Goal: Navigation & Orientation: Understand site structure

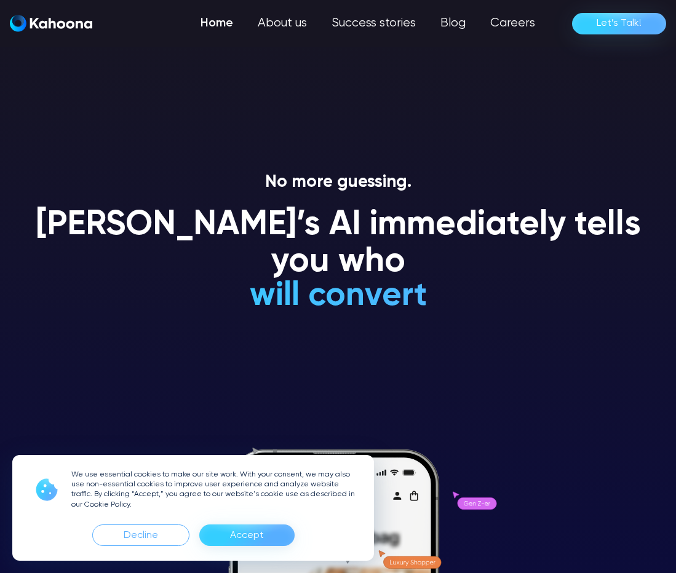
click at [252, 534] on div "Accept" at bounding box center [247, 536] width 34 height 20
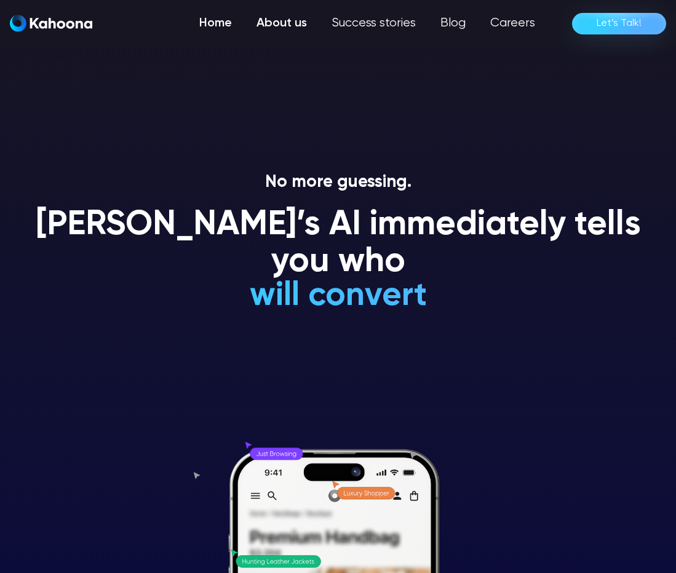
click at [298, 18] on link "About us" at bounding box center [281, 23] width 75 height 25
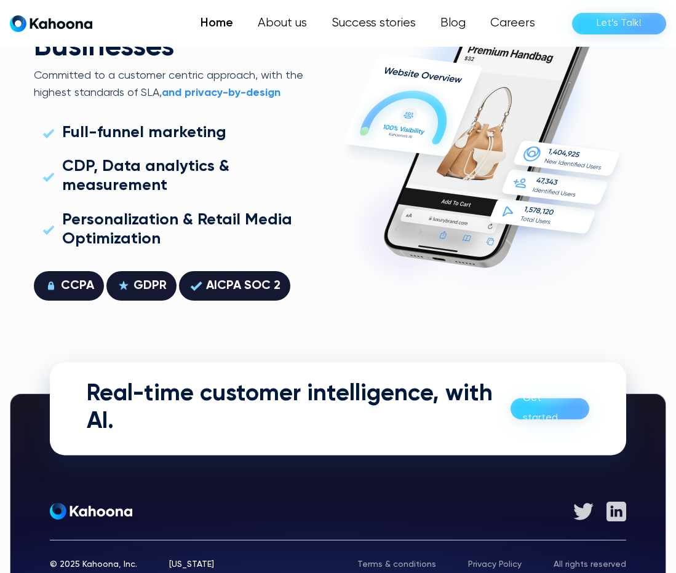
scroll to position [3330, 0]
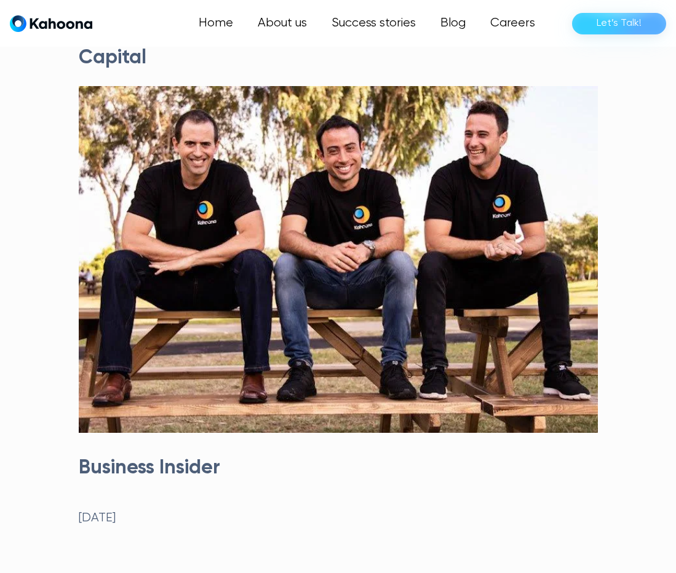
scroll to position [26, 0]
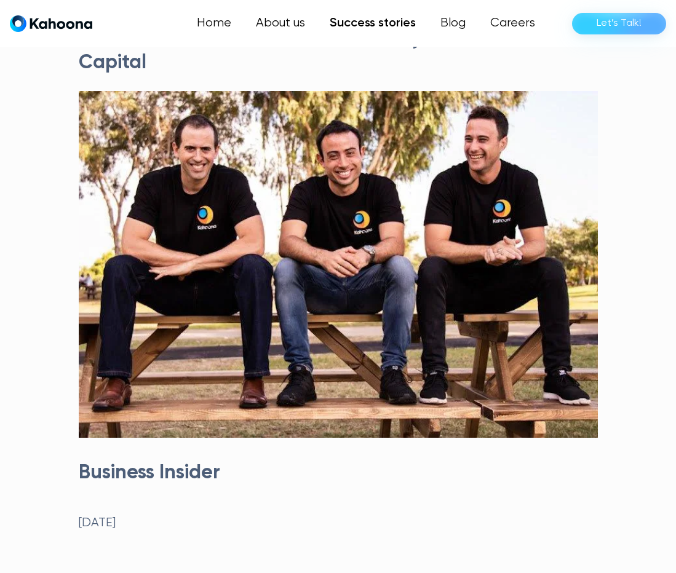
click at [378, 21] on link "Success stories" at bounding box center [372, 23] width 111 height 25
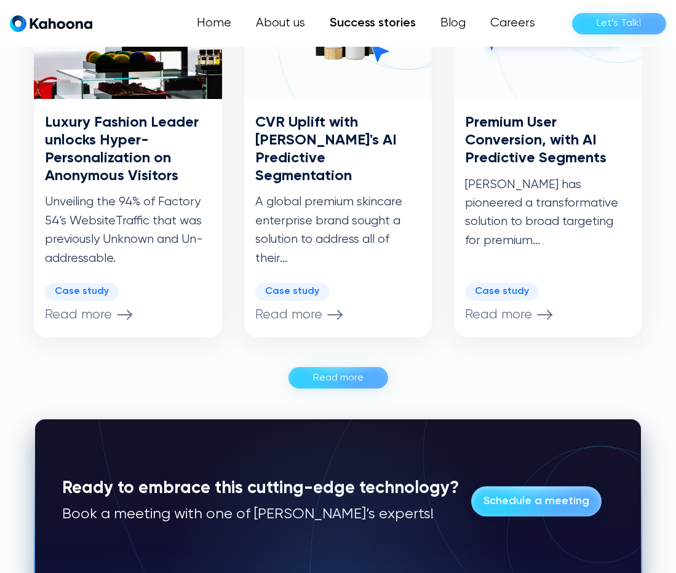
scroll to position [848, 0]
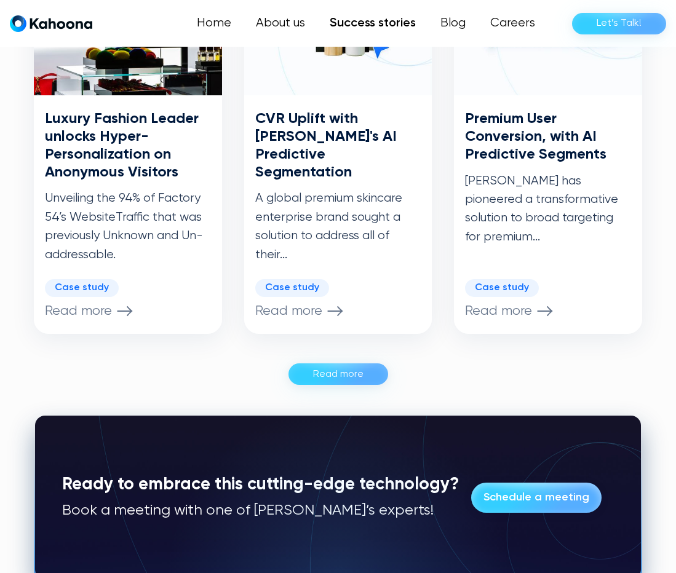
click at [350, 365] on div "Read more" at bounding box center [338, 375] width 50 height 20
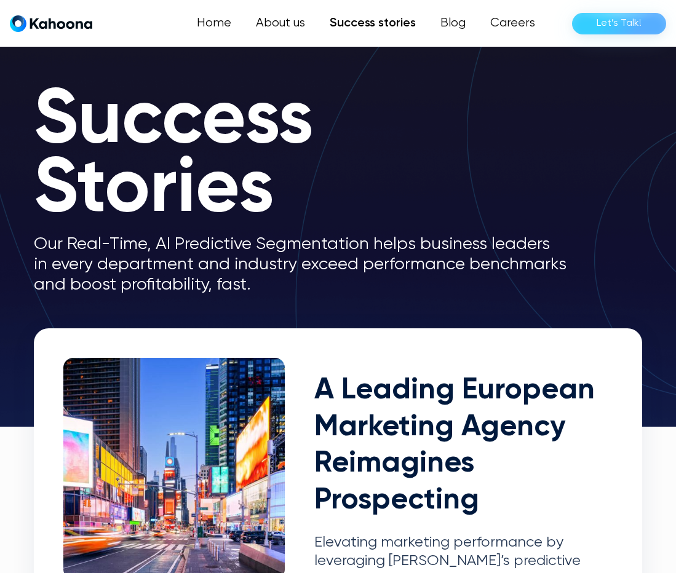
scroll to position [0, 0]
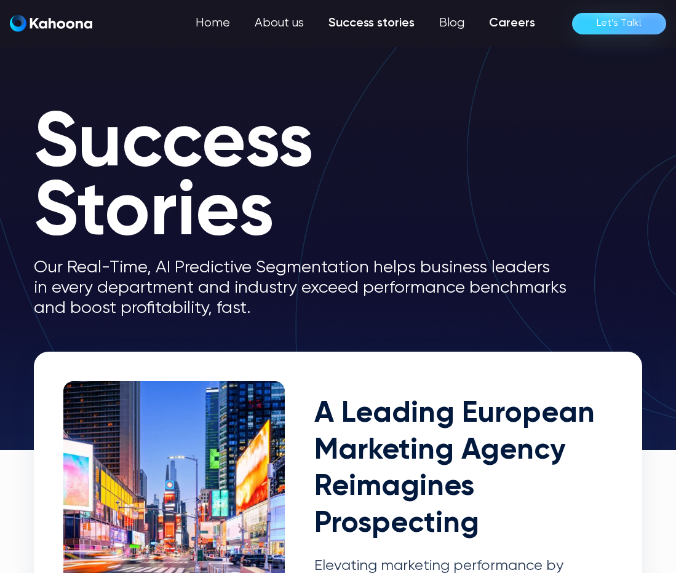
click at [506, 18] on link "Careers" at bounding box center [512, 23] width 71 height 25
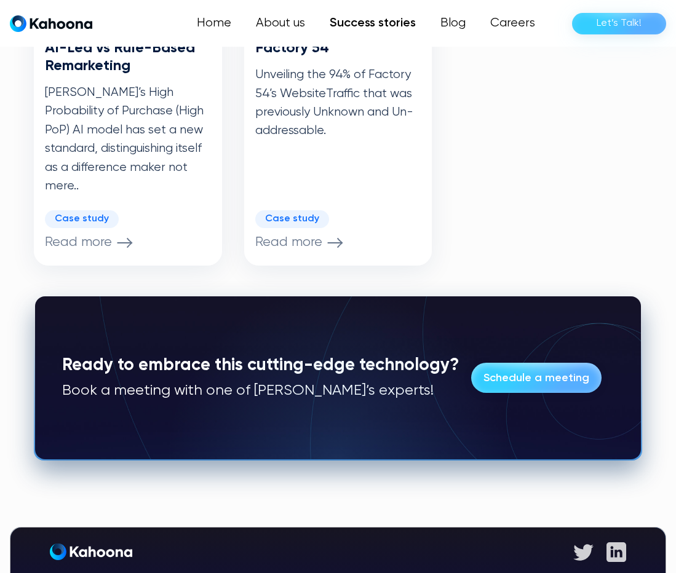
scroll to position [1371, 0]
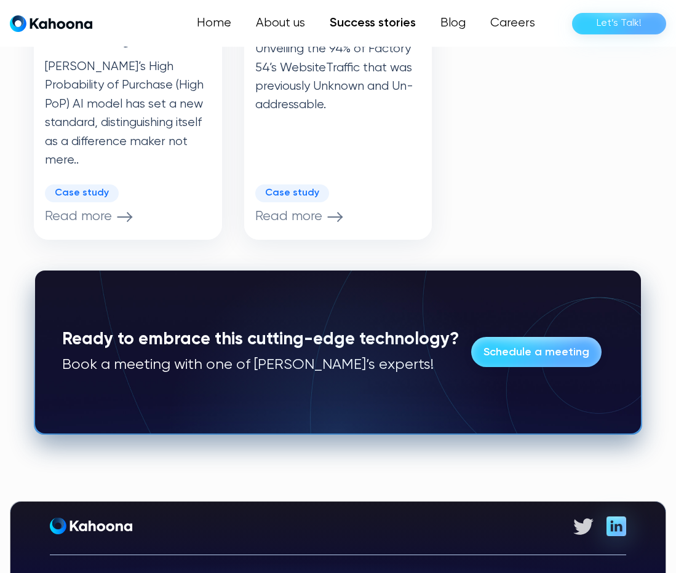
click at [619, 516] on img at bounding box center [616, 526] width 20 height 20
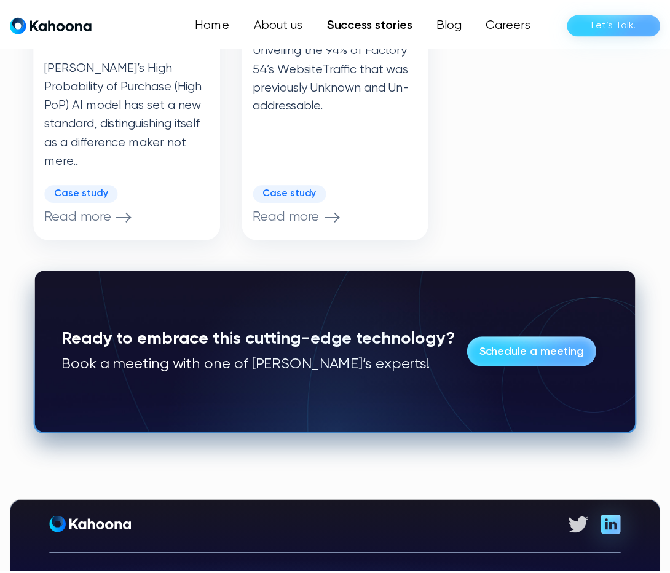
scroll to position [1393, 0]
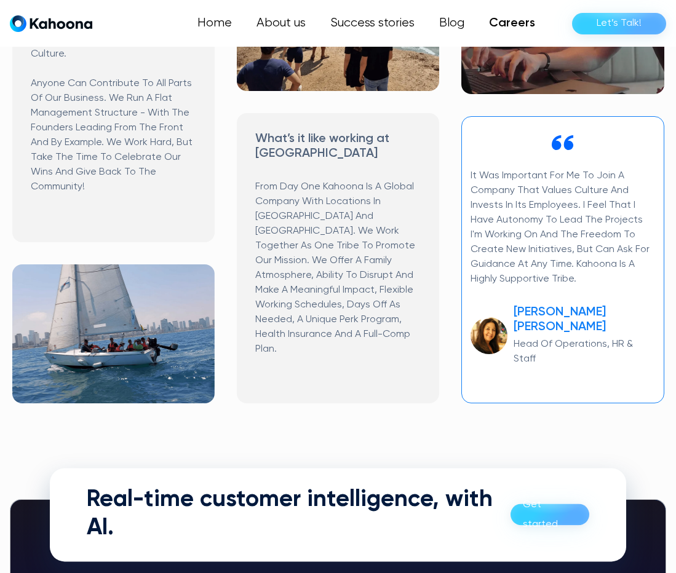
scroll to position [849, 0]
